Goal: Information Seeking & Learning: Learn about a topic

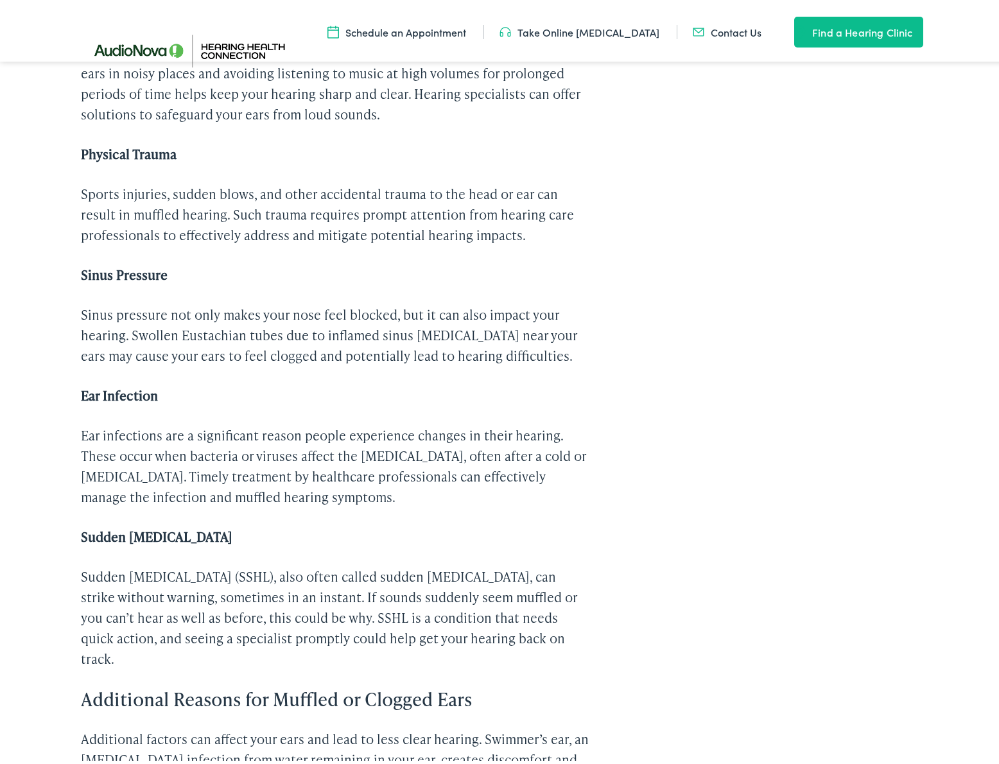
scroll to position [1303, 0]
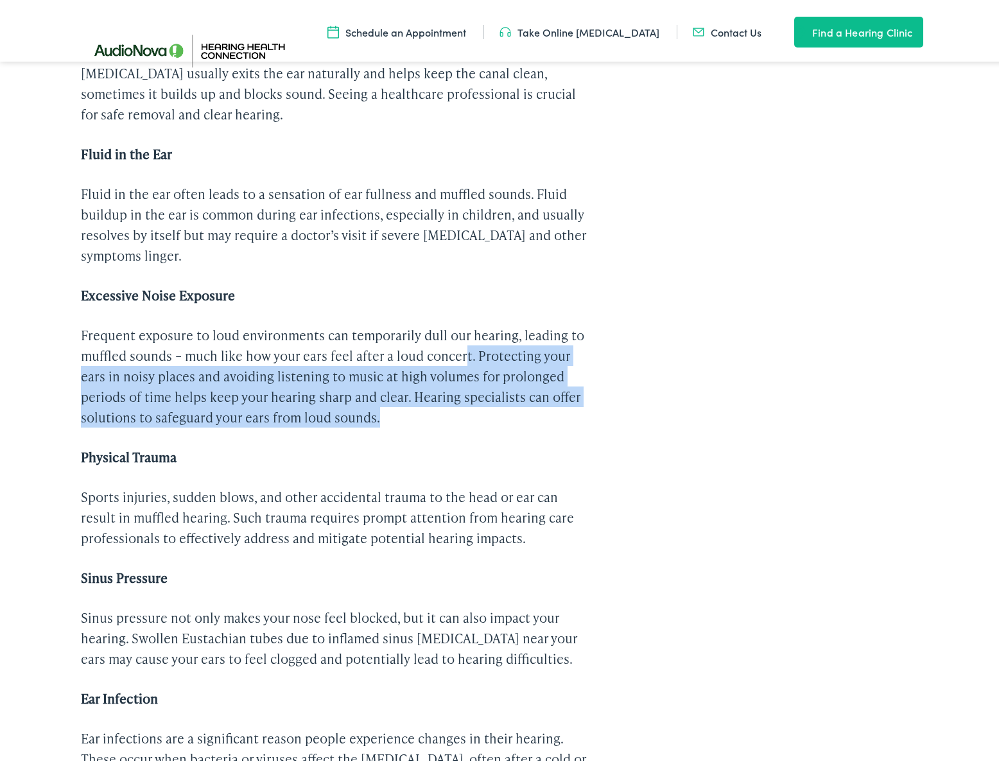
drag, startPoint x: 462, startPoint y: 349, endPoint x: 463, endPoint y: 408, distance: 59.1
click at [463, 408] on div "Experiencing muffled hearing can feel like you’re trying to listen through a th…" at bounding box center [335, 533] width 508 height 2493
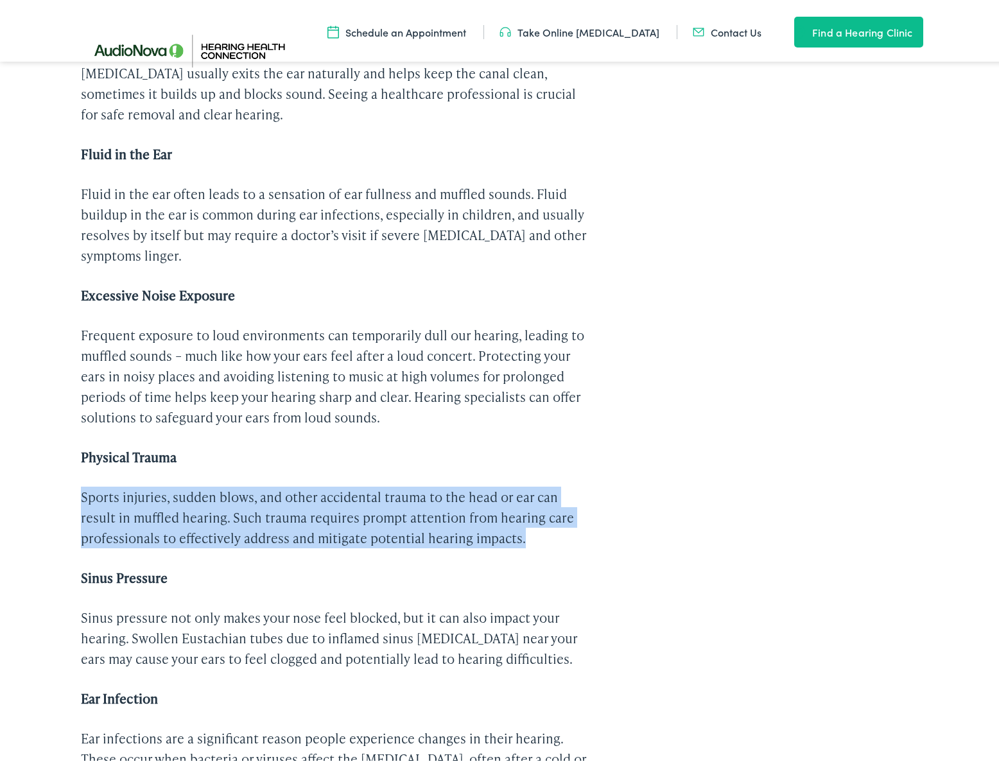
drag, startPoint x: 467, startPoint y: 435, endPoint x: 498, endPoint y: 535, distance: 104.0
click at [498, 535] on div "Experiencing muffled hearing can feel like you’re trying to listen through a th…" at bounding box center [335, 533] width 508 height 2493
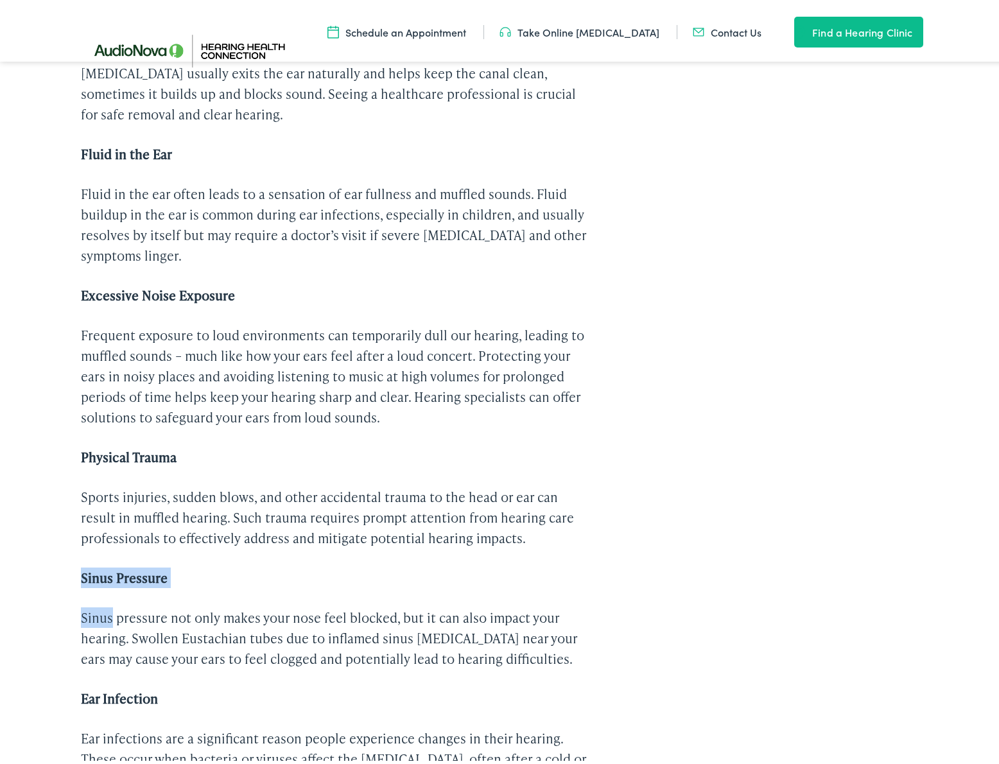
drag, startPoint x: 498, startPoint y: 535, endPoint x: 505, endPoint y: 578, distance: 44.2
click at [505, 578] on div "Experiencing muffled hearing can feel like you’re trying to listen through a th…" at bounding box center [335, 533] width 508 height 2493
